Goal: Transaction & Acquisition: Purchase product/service

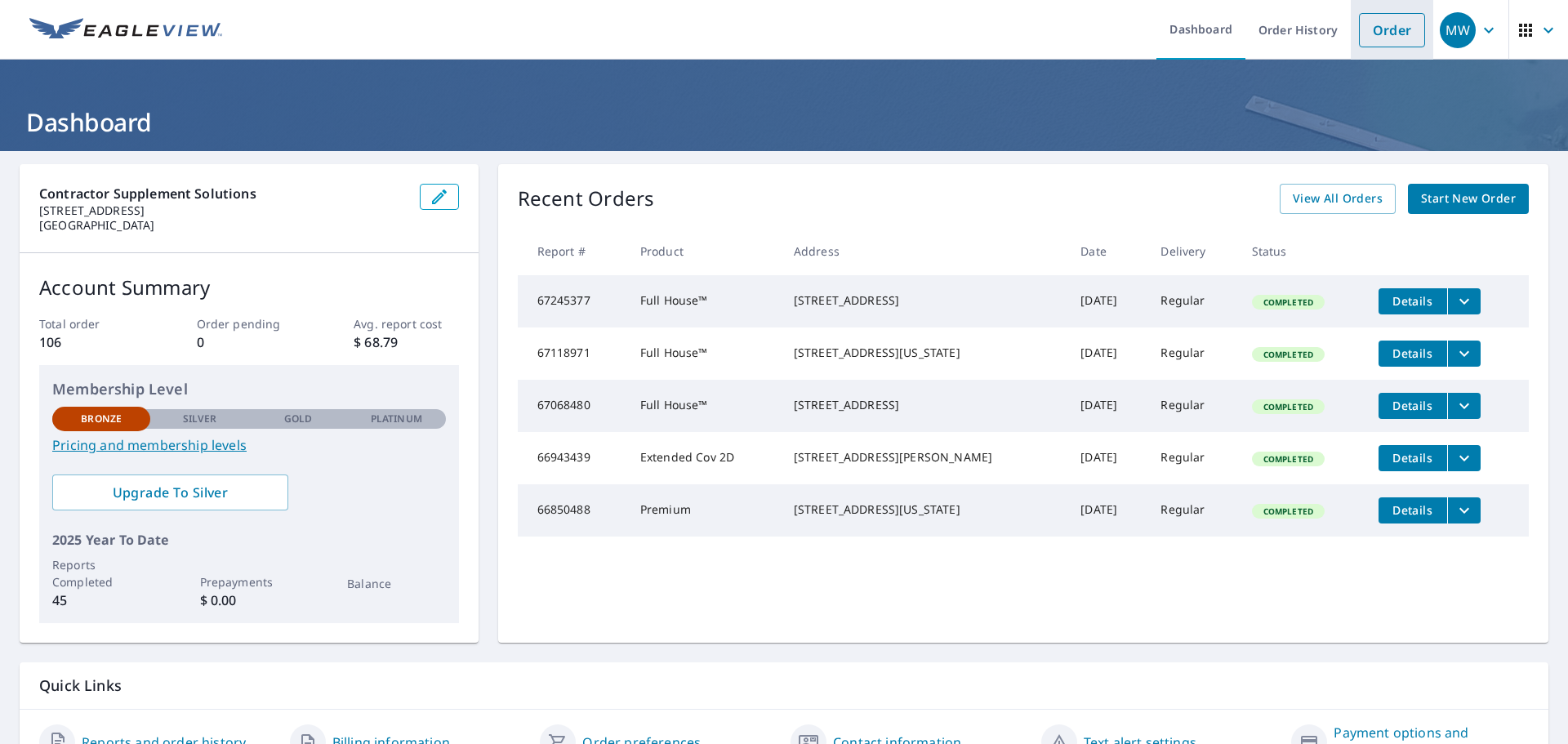
click at [1377, 33] on link "Order" at bounding box center [1392, 30] width 66 height 35
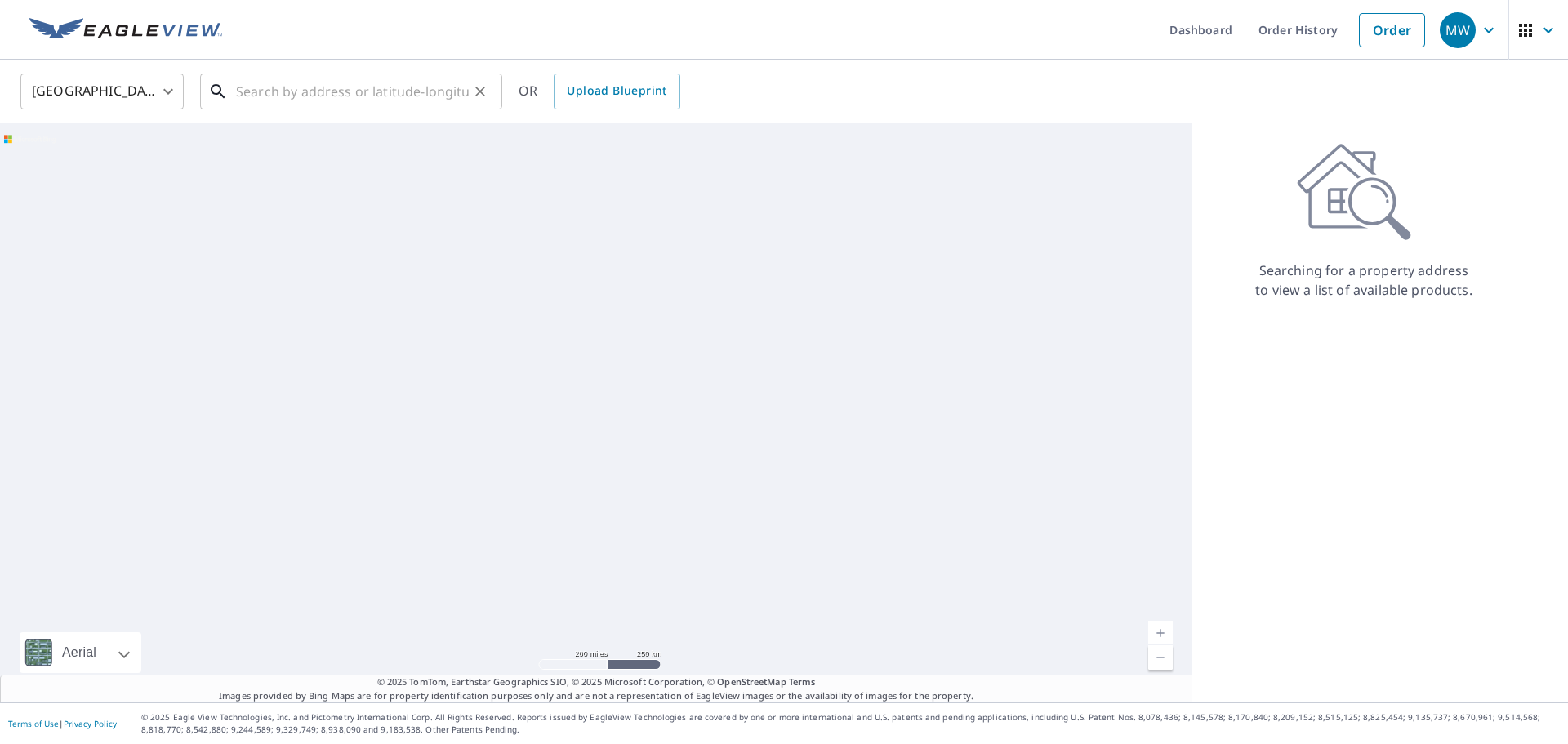
click at [284, 94] on input "text" at bounding box center [352, 91] width 233 height 46
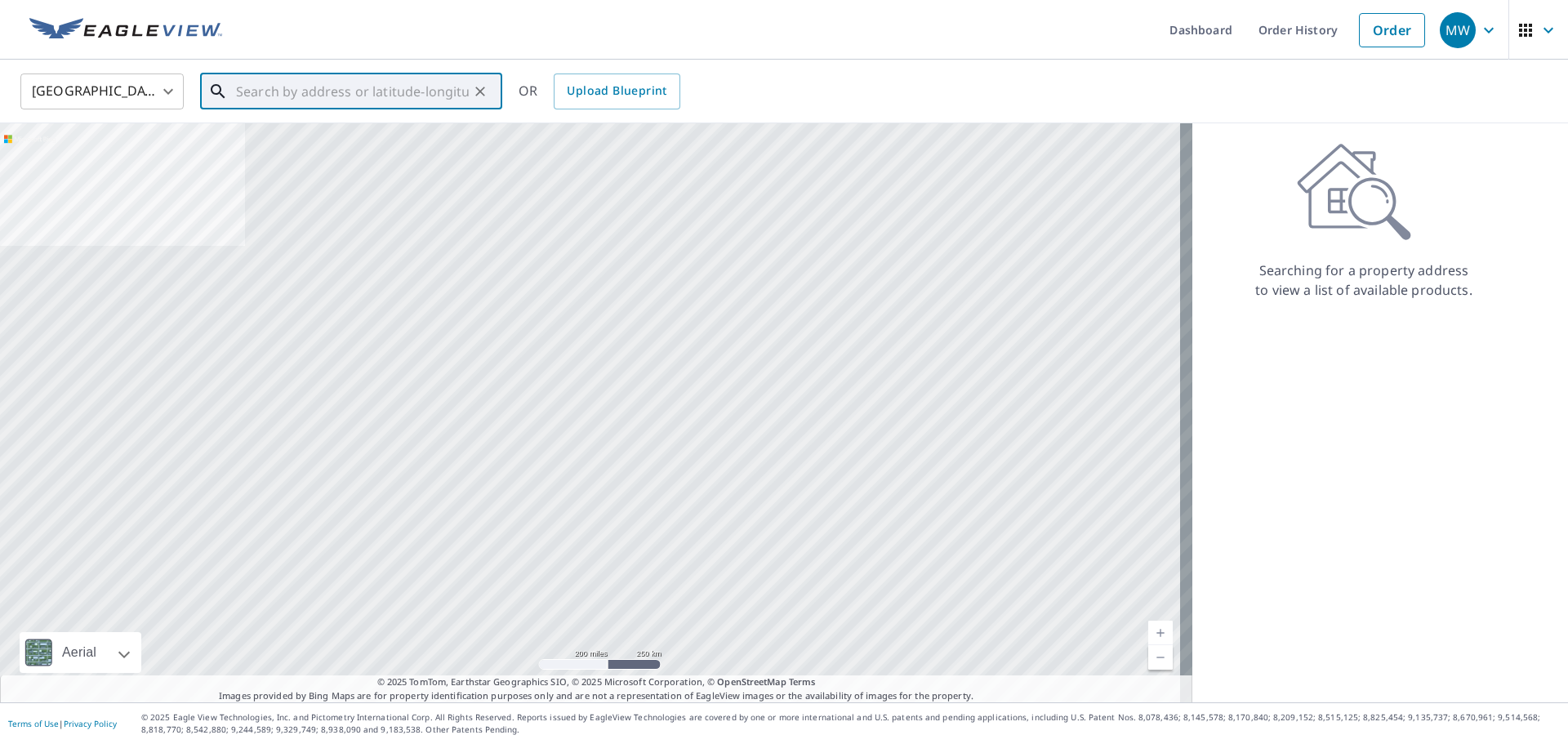
paste input "[STREET_ADDRESS][PERSON_NAME]"
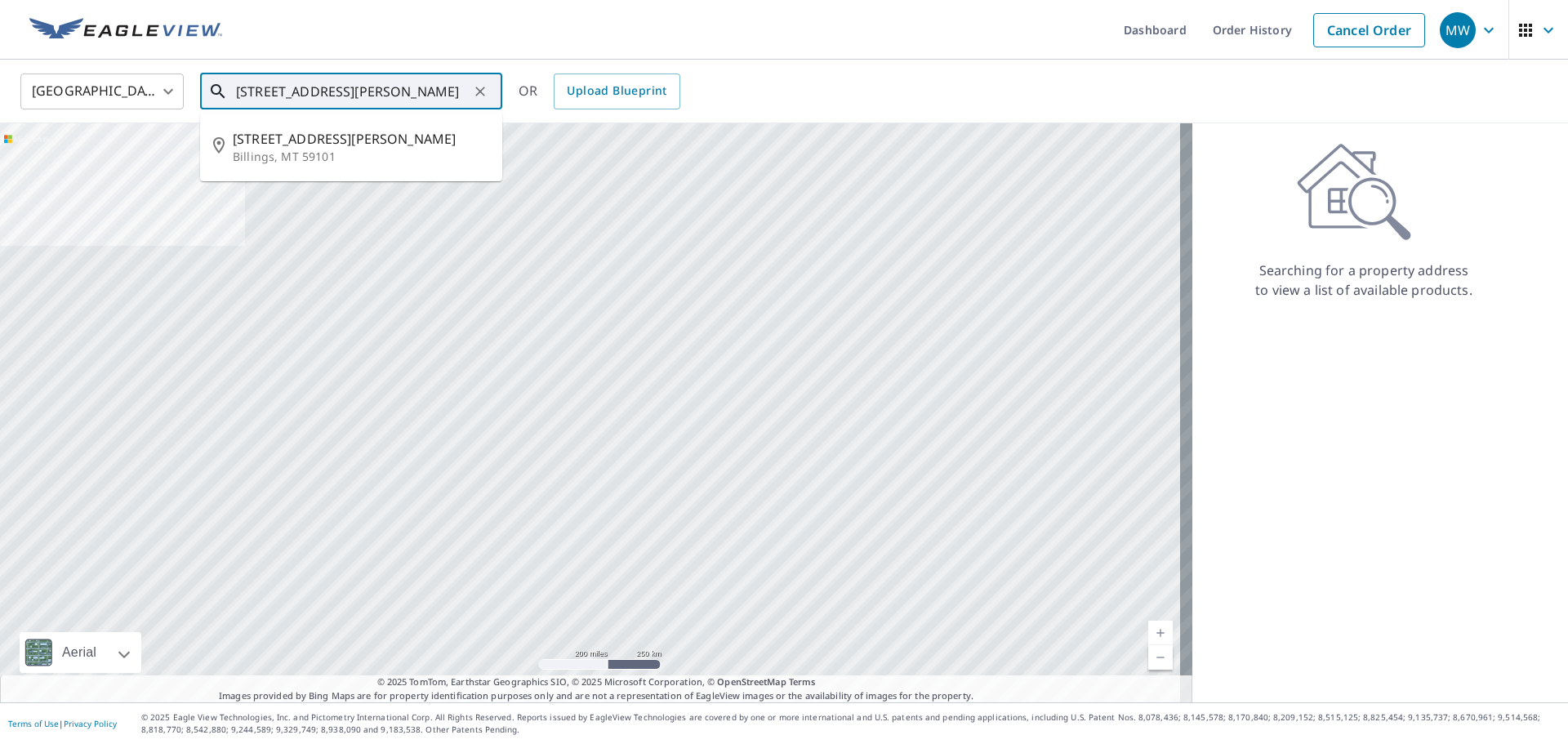
type input "[STREET_ADDRESS][PERSON_NAME]"
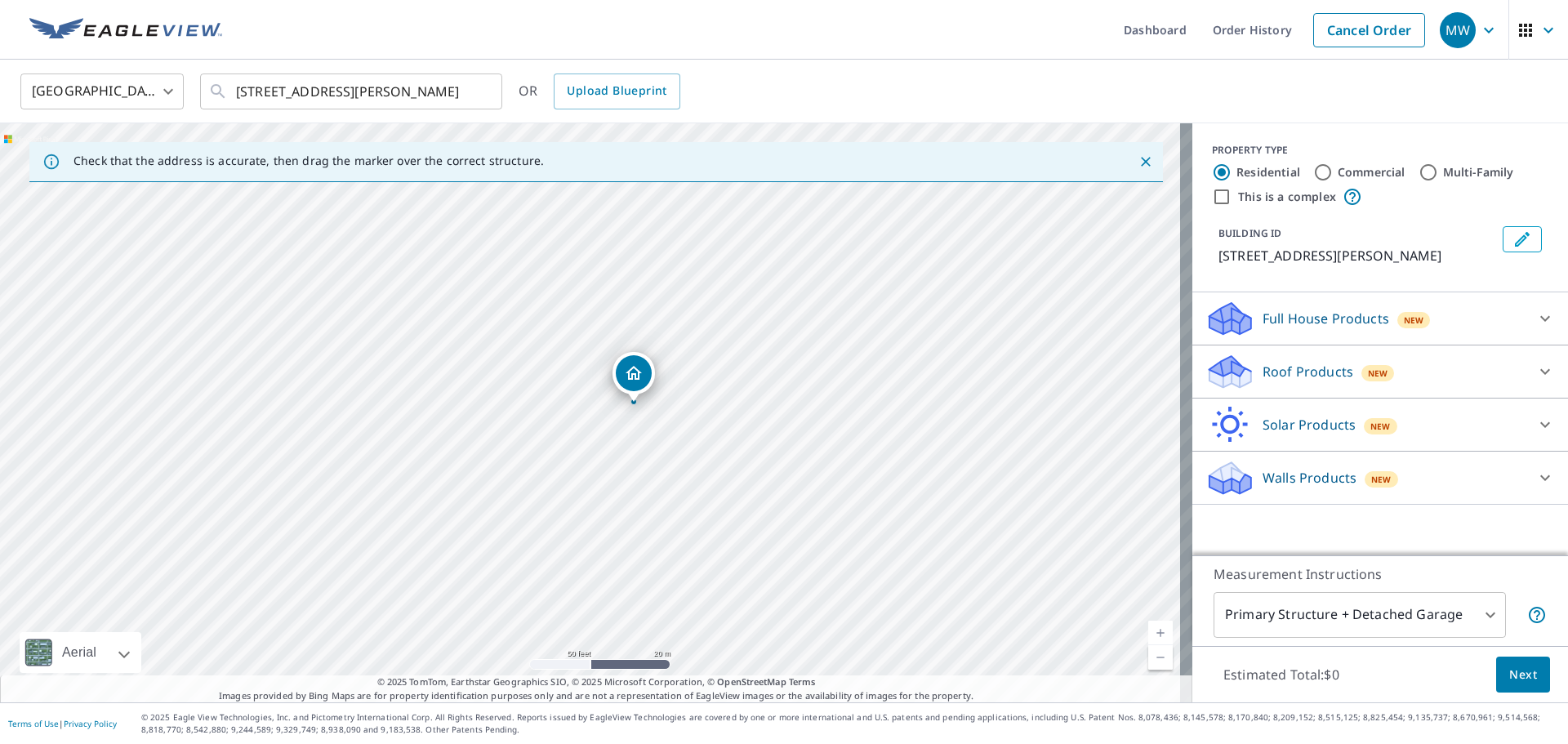
click at [1535, 314] on icon at bounding box center [1545, 319] width 20 height 20
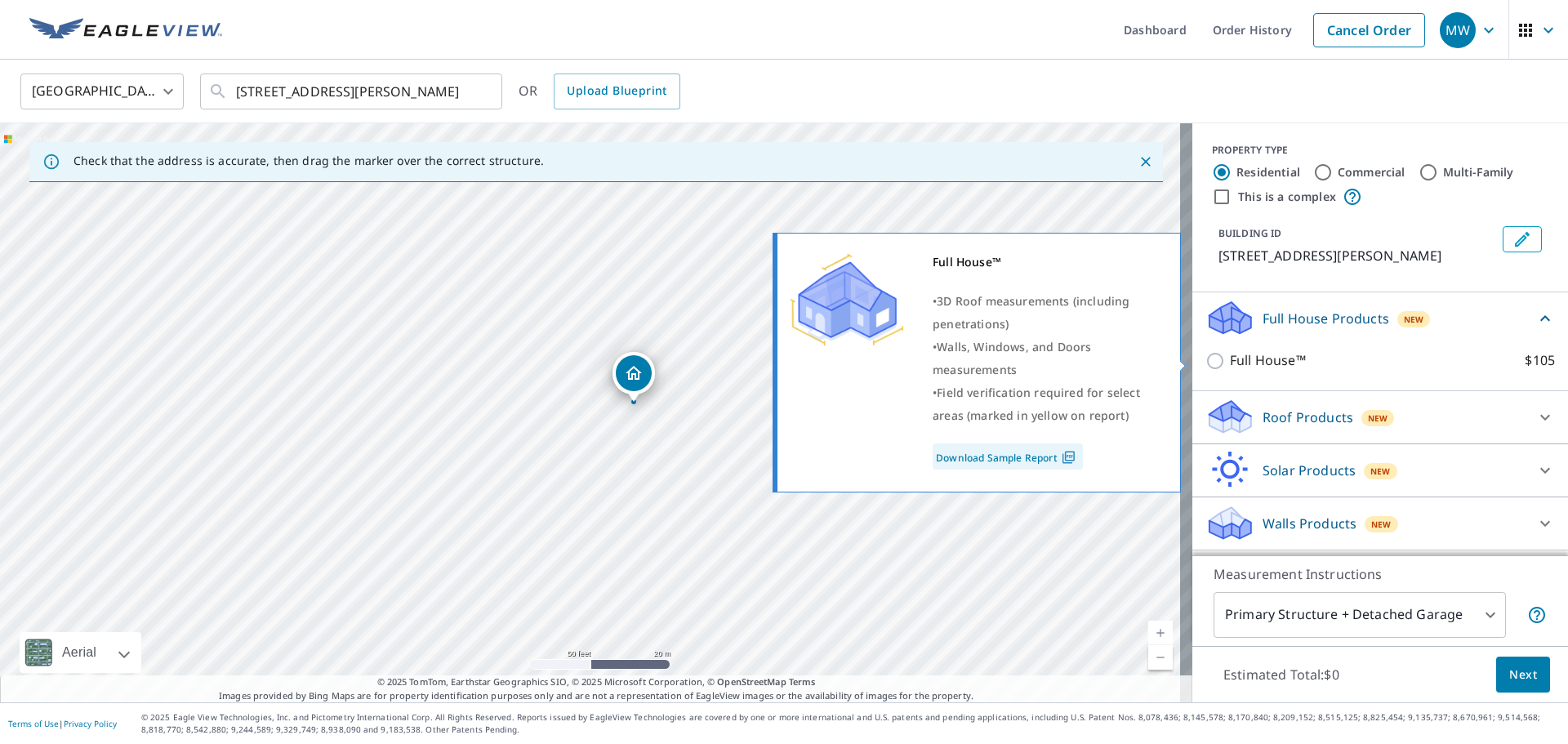
click at [1205, 363] on input "Full House™ $105" at bounding box center [1217, 361] width 25 height 20
checkbox input "true"
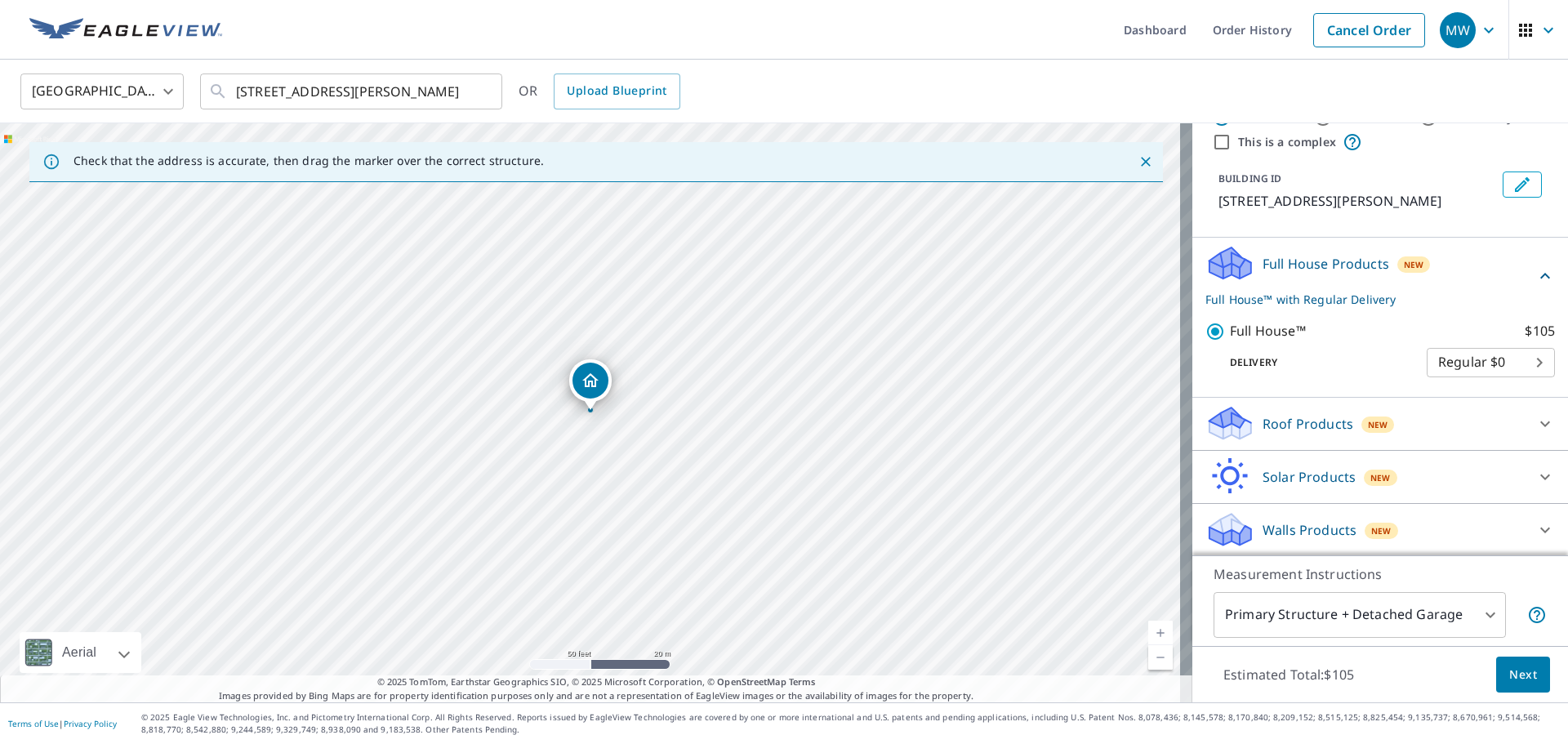
scroll to position [56, 0]
click at [1426, 608] on body "MW MW Dashboard Order History Cancel Order MW [GEOGRAPHIC_DATA] US ​ [STREET_AD…" at bounding box center [784, 372] width 1568 height 744
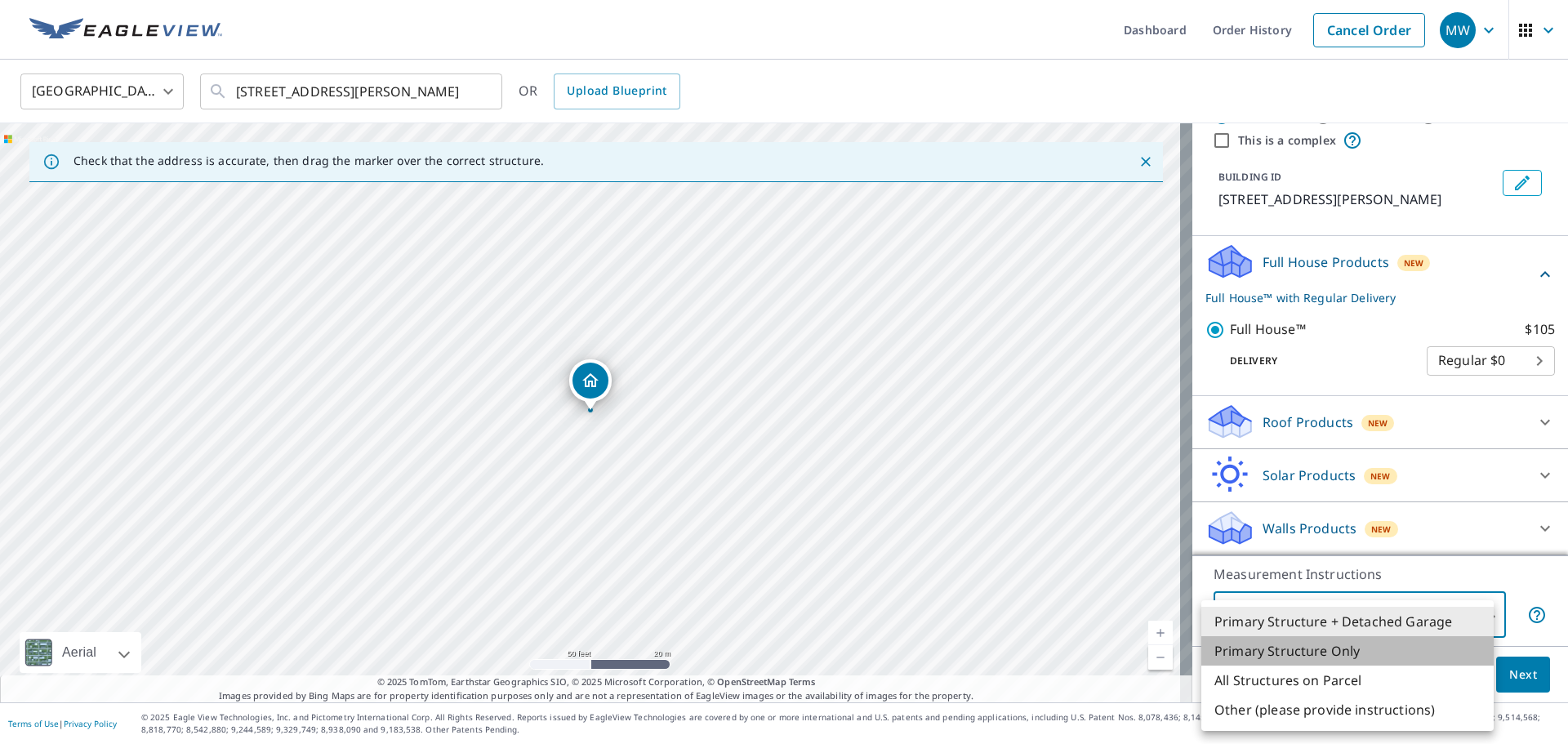
click at [1353, 656] on li "Primary Structure Only" at bounding box center [1347, 651] width 292 height 30
type input "2"
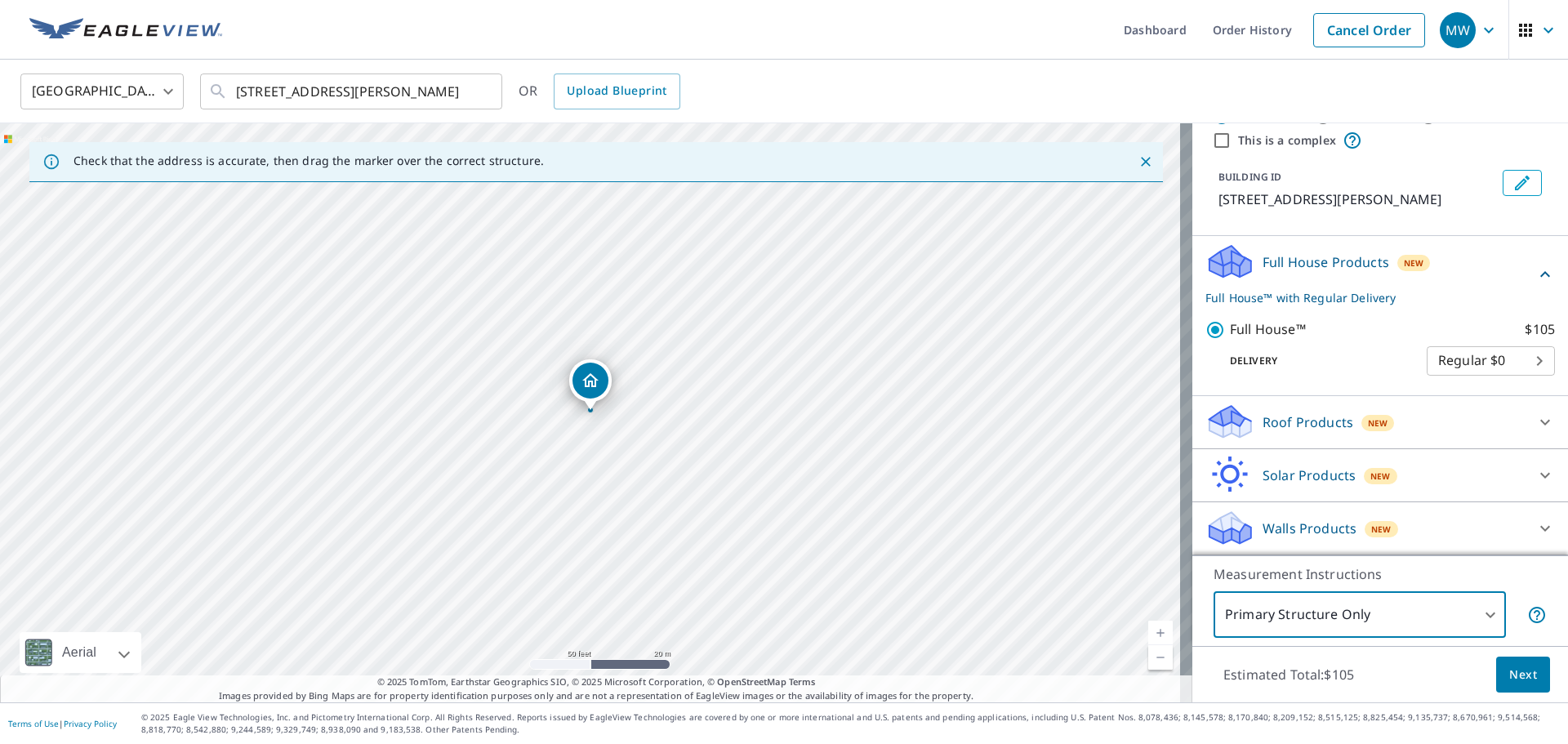
click at [1510, 667] on span "Next" at bounding box center [1523, 675] width 28 height 21
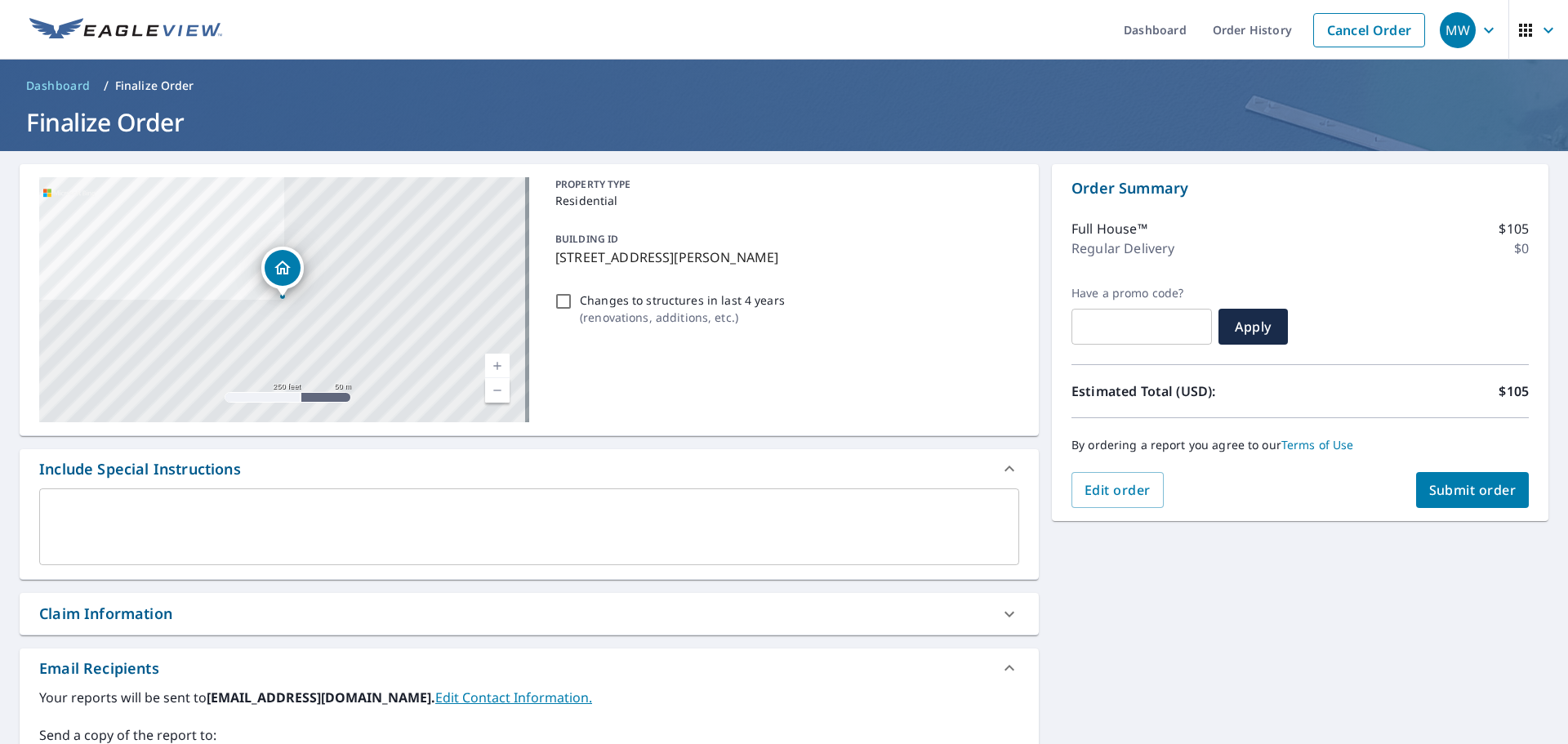
click at [1468, 499] on button "Submit order" at bounding box center [1473, 489] width 114 height 36
